Goal: Transaction & Acquisition: Purchase product/service

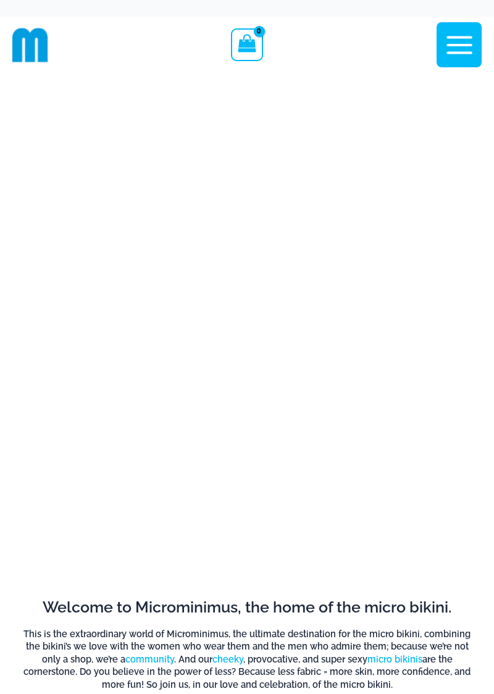
click at [456, 36] on icon "button" at bounding box center [459, 45] width 26 height 18
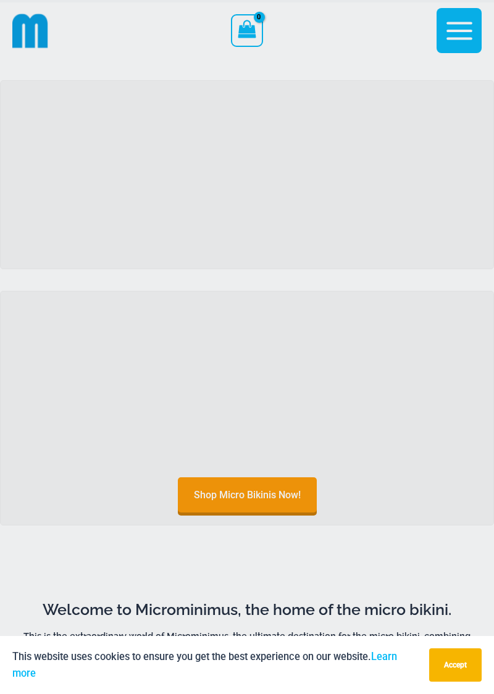
scroll to position [116, 0]
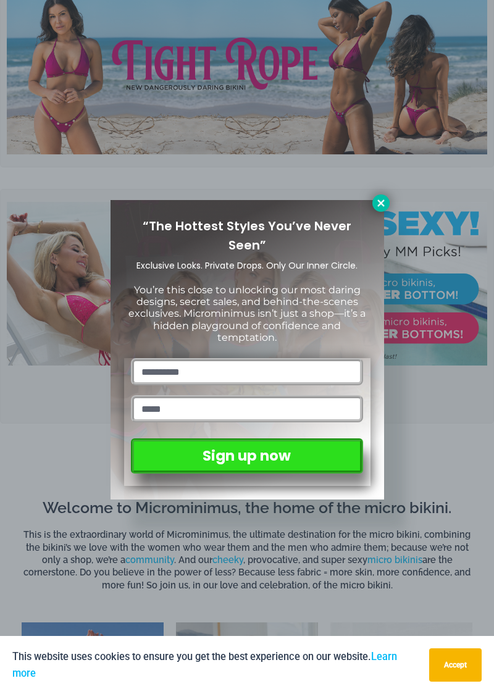
click at [380, 202] on icon at bounding box center [380, 202] width 7 height 7
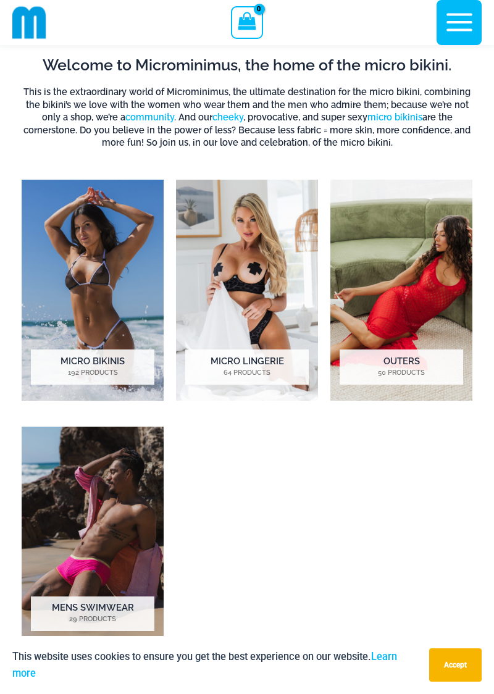
scroll to position [549, 0]
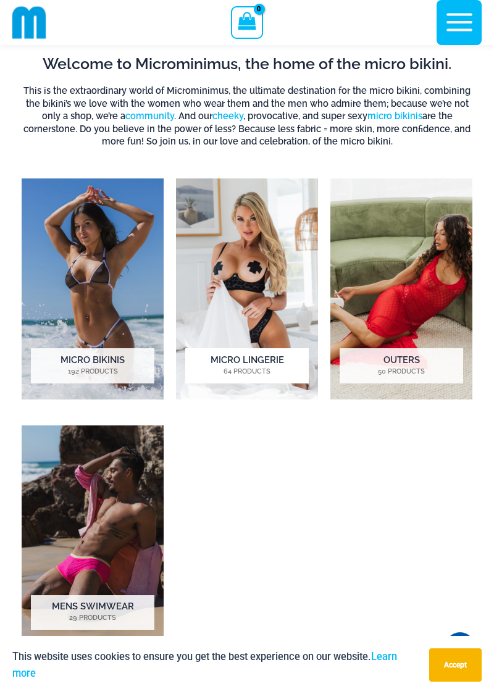
click at [242, 291] on img "Visit product category Micro Lingerie" at bounding box center [247, 288] width 142 height 221
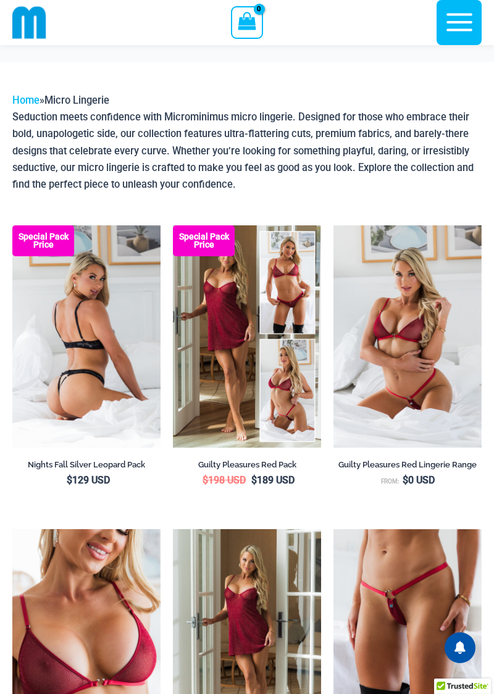
click at [99, 283] on img at bounding box center [86, 336] width 148 height 222
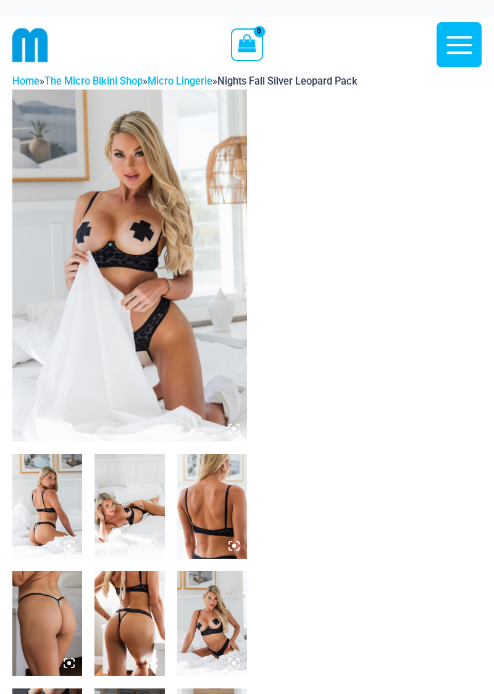
scroll to position [14, 0]
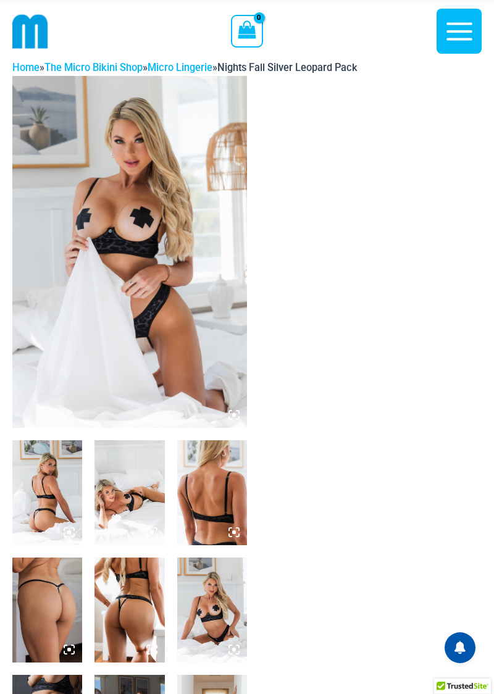
click at [122, 191] on img at bounding box center [129, 252] width 235 height 352
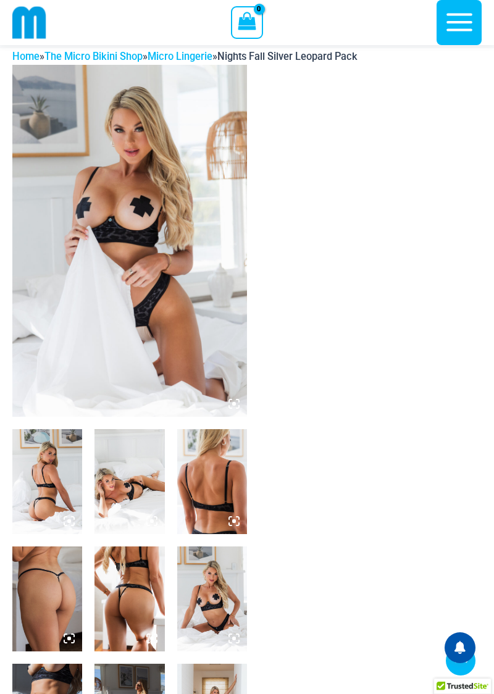
click at [73, 633] on icon at bounding box center [69, 638] width 11 height 11
click at [233, 519] on icon at bounding box center [234, 521] width 4 height 4
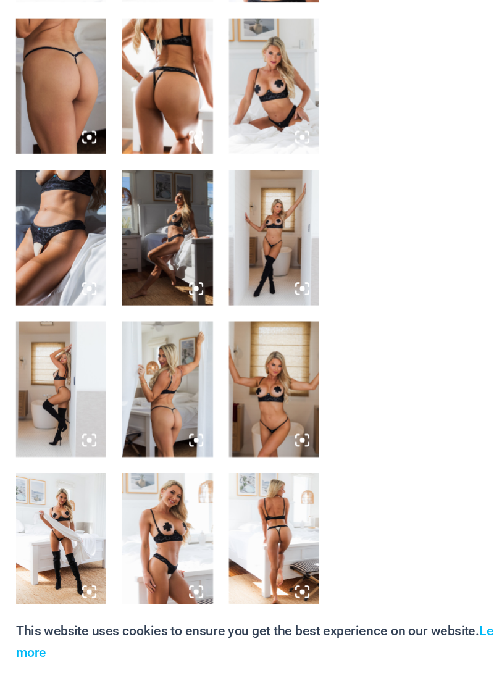
scroll to position [371, 0]
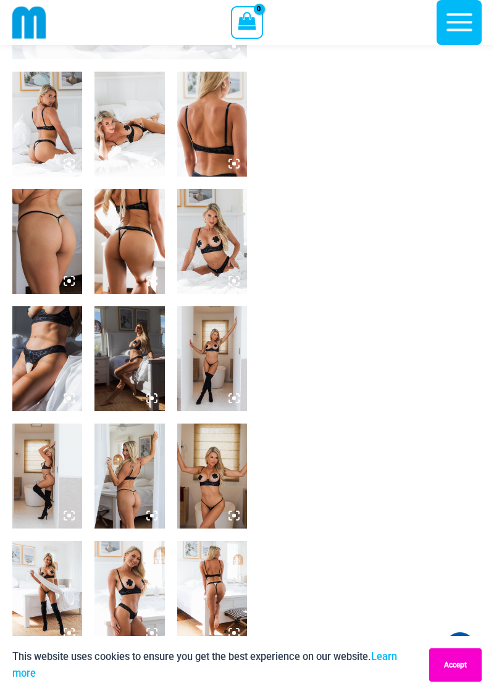
click at [454, 681] on button "Accept" at bounding box center [455, 664] width 52 height 33
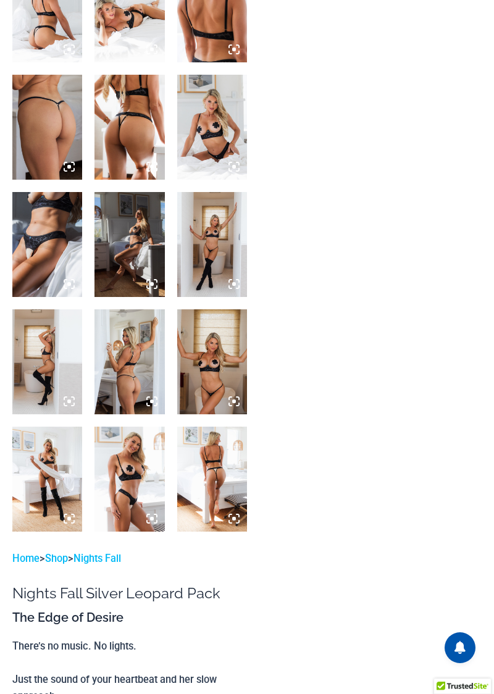
scroll to position [0, 0]
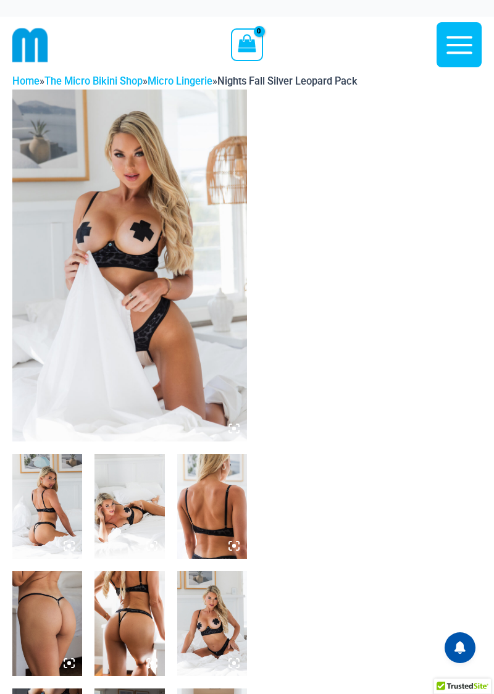
click at [449, 22] on button "Main Menu" at bounding box center [458, 44] width 45 height 45
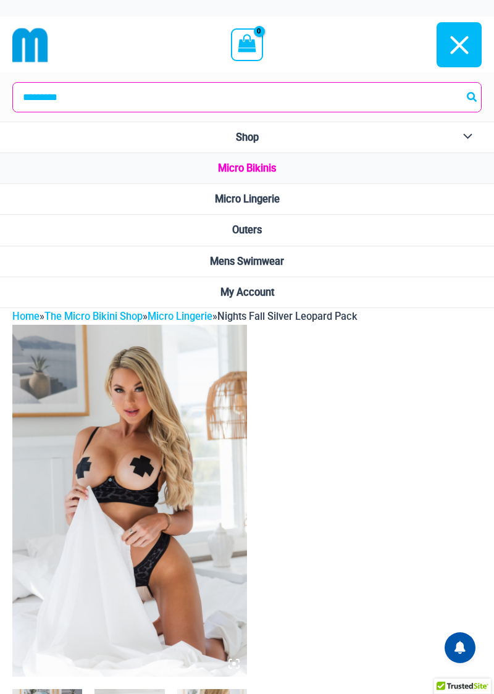
click at [267, 167] on span "Micro Bikinis" at bounding box center [247, 168] width 58 height 12
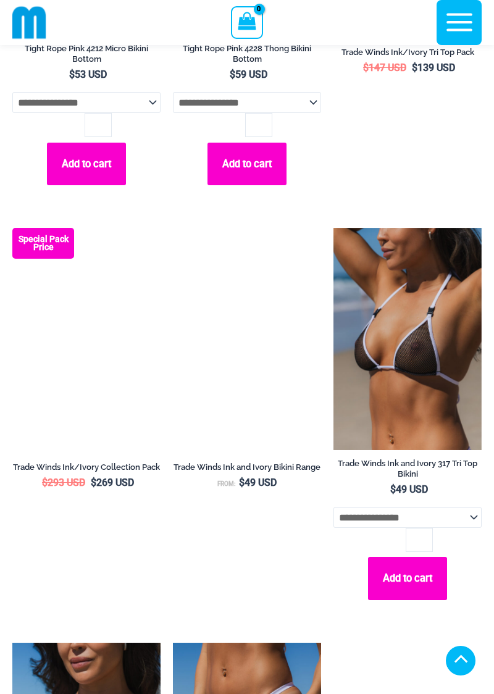
scroll to position [1183, 0]
